Goal: Check status: Check status

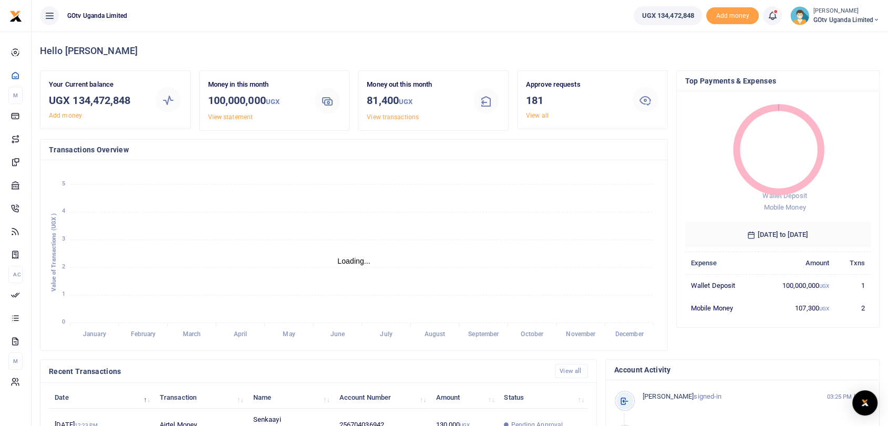
scroll to position [9, 9]
click at [534, 116] on link "View all" at bounding box center [537, 115] width 23 height 7
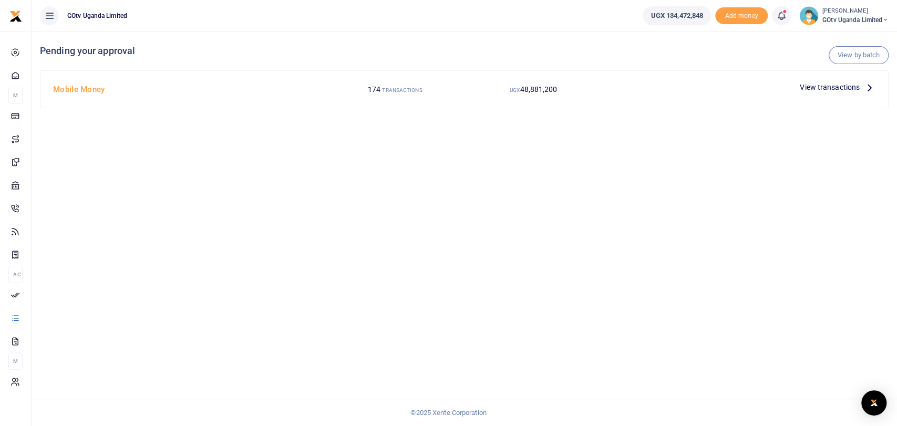
click at [823, 85] on span "View transactions" at bounding box center [829, 87] width 60 height 12
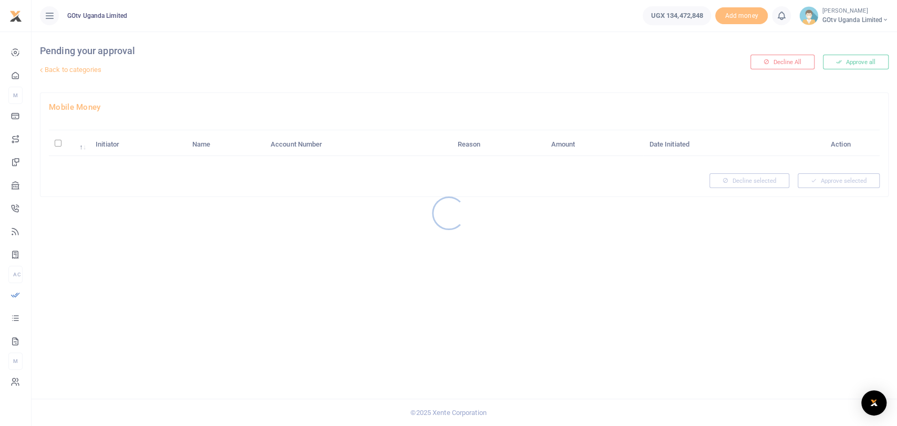
drag, startPoint x: 671, startPoint y: 345, endPoint x: 669, endPoint y: 387, distance: 42.0
click at [669, 387] on div at bounding box center [448, 213] width 897 height 426
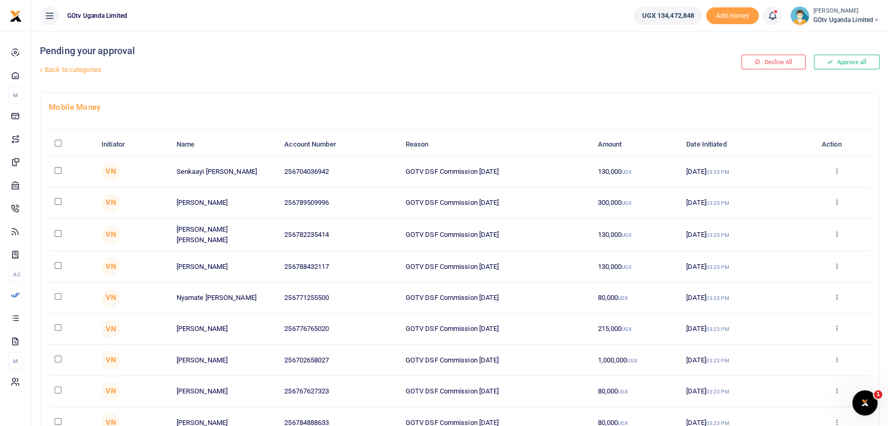
click at [91, 71] on link "Back to categories" at bounding box center [316, 70] width 559 height 18
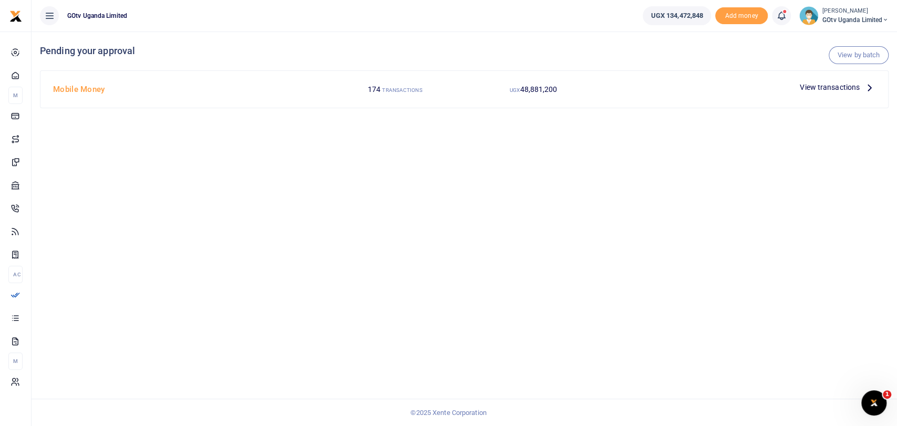
click at [842, 91] on span "View transactions" at bounding box center [829, 87] width 60 height 12
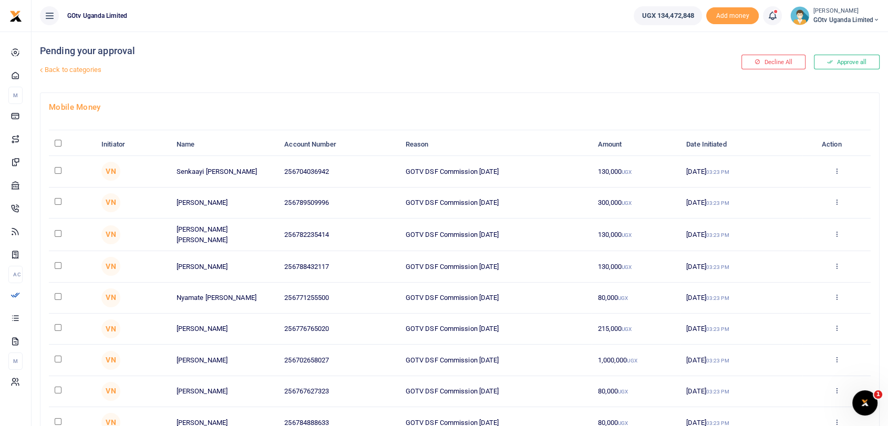
scroll to position [127, 0]
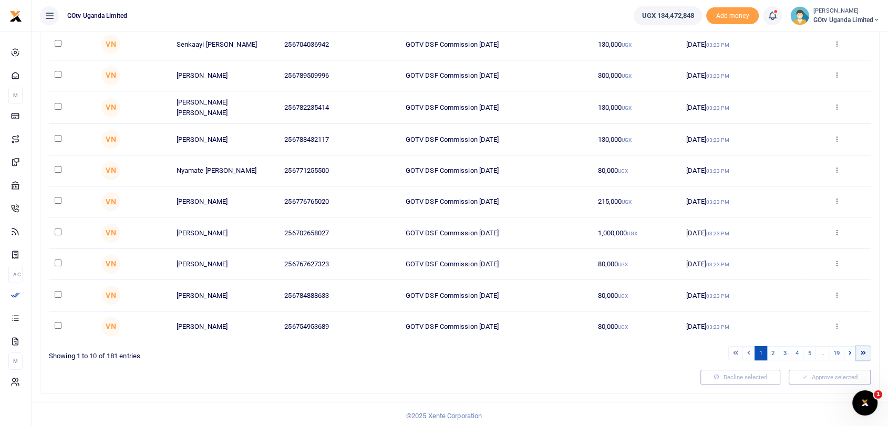
click at [857, 352] on link at bounding box center [863, 353] width 15 height 14
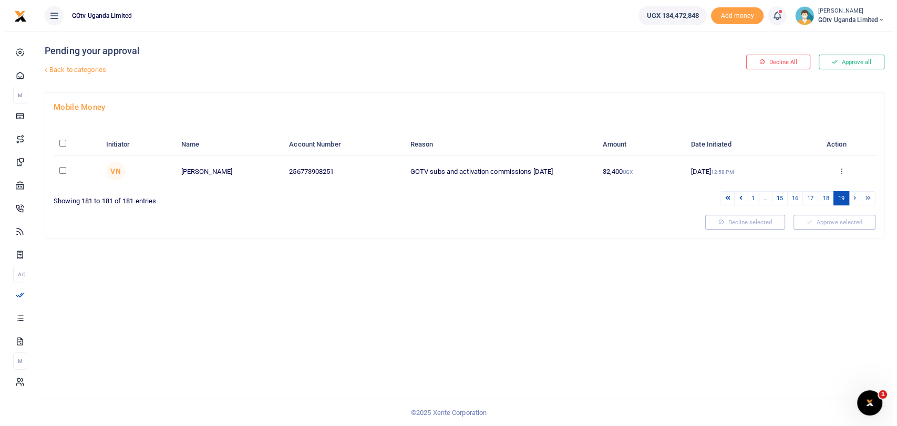
scroll to position [0, 0]
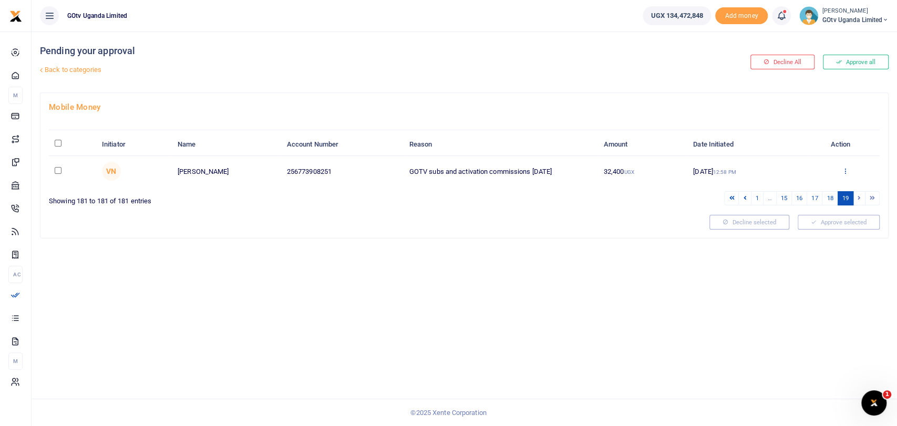
click at [846, 174] on link at bounding box center [844, 172] width 7 height 8
click at [795, 239] on link "Details" at bounding box center [806, 234] width 83 height 15
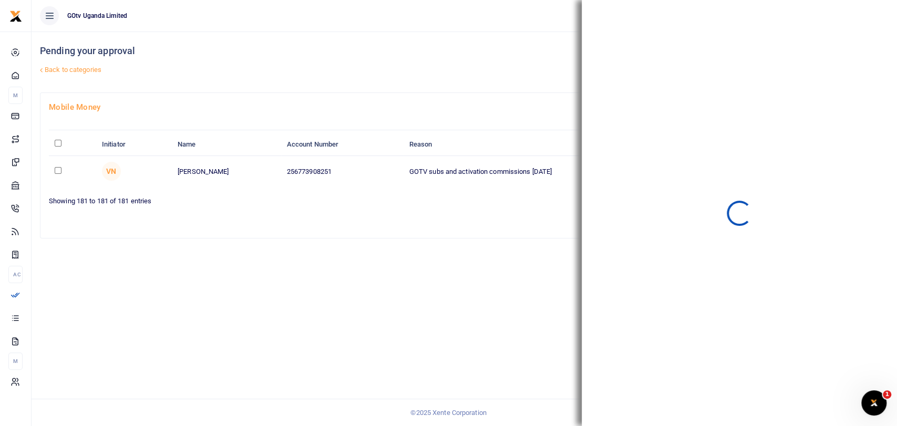
click at [475, 307] on div "Pending your approval Back to categories Decline All Approve all Mobile Money I…" at bounding box center [464, 229] width 865 height 394
click at [478, 257] on div "Pending your approval Back to categories Decline All Approve all Mobile Money I…" at bounding box center [464, 229] width 865 height 394
click at [444, 242] on div "Pending your approval Back to categories Decline All Approve all Mobile Money I…" at bounding box center [464, 229] width 865 height 394
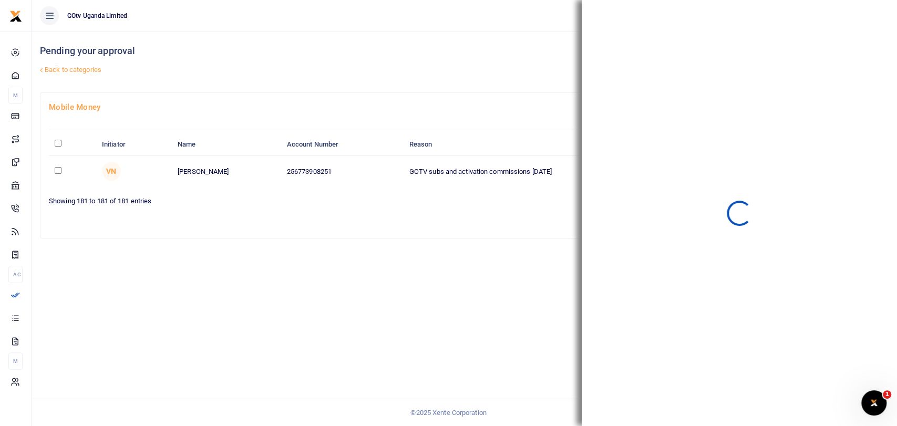
click at [444, 242] on div "Pending your approval Back to categories Decline All Approve all Mobile Money I…" at bounding box center [464, 229] width 865 height 394
click at [514, 321] on div "Pending your approval Back to categories Decline All Approve all Mobile Money I…" at bounding box center [464, 229] width 865 height 394
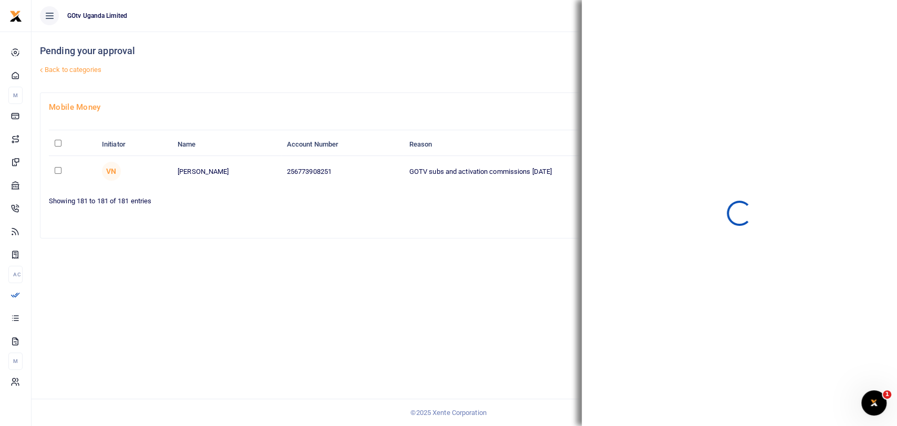
click at [514, 321] on div "Pending your approval Back to categories Decline All Approve all Mobile Money I…" at bounding box center [464, 229] width 865 height 394
